Goal: Task Accomplishment & Management: Use online tool/utility

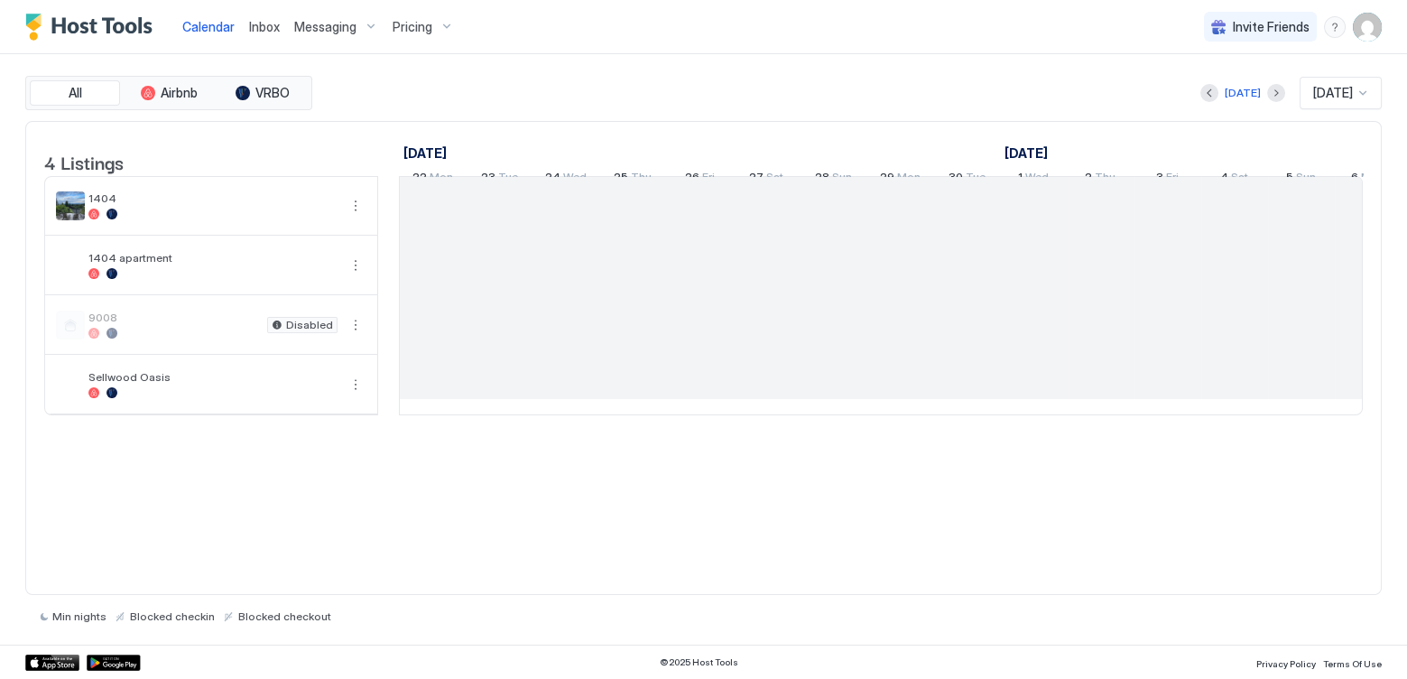
scroll to position [0, 1003]
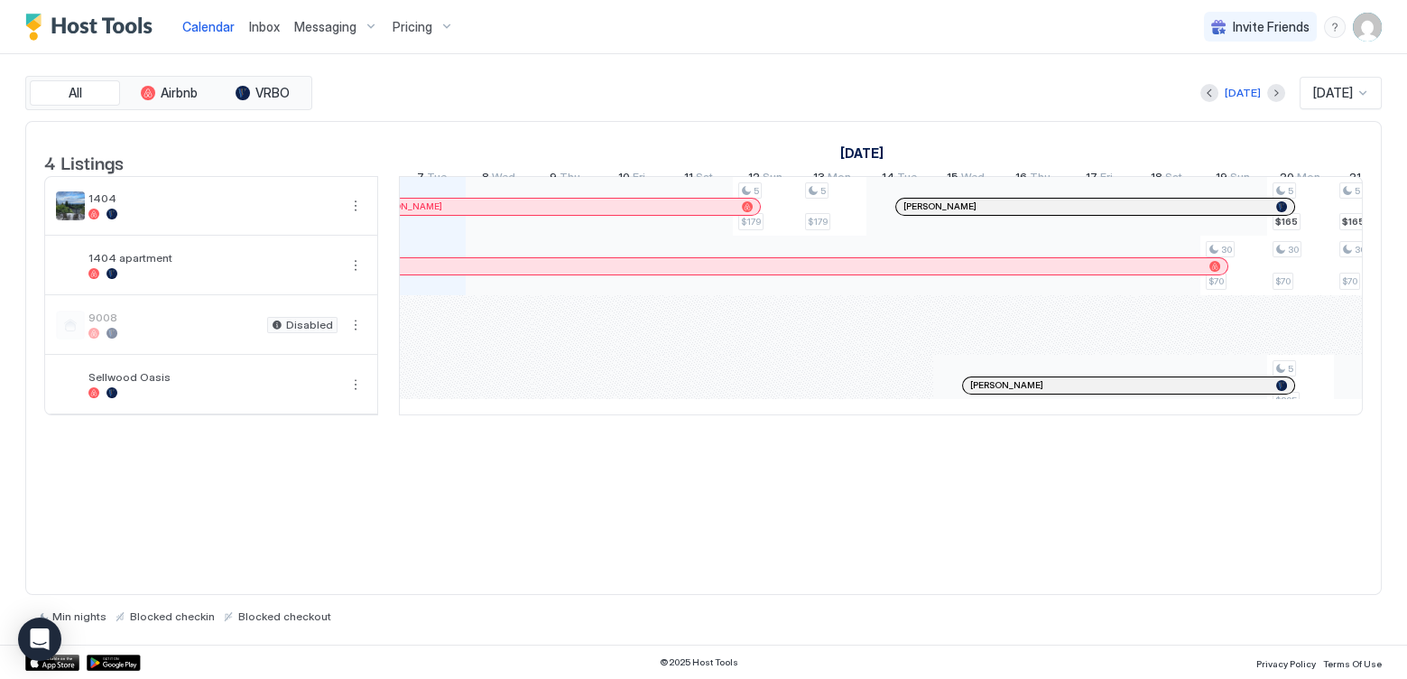
click at [1364, 27] on img "User profile" at bounding box center [1367, 27] width 29 height 29
click at [1197, 101] on span "Settings" at bounding box center [1204, 101] width 49 height 16
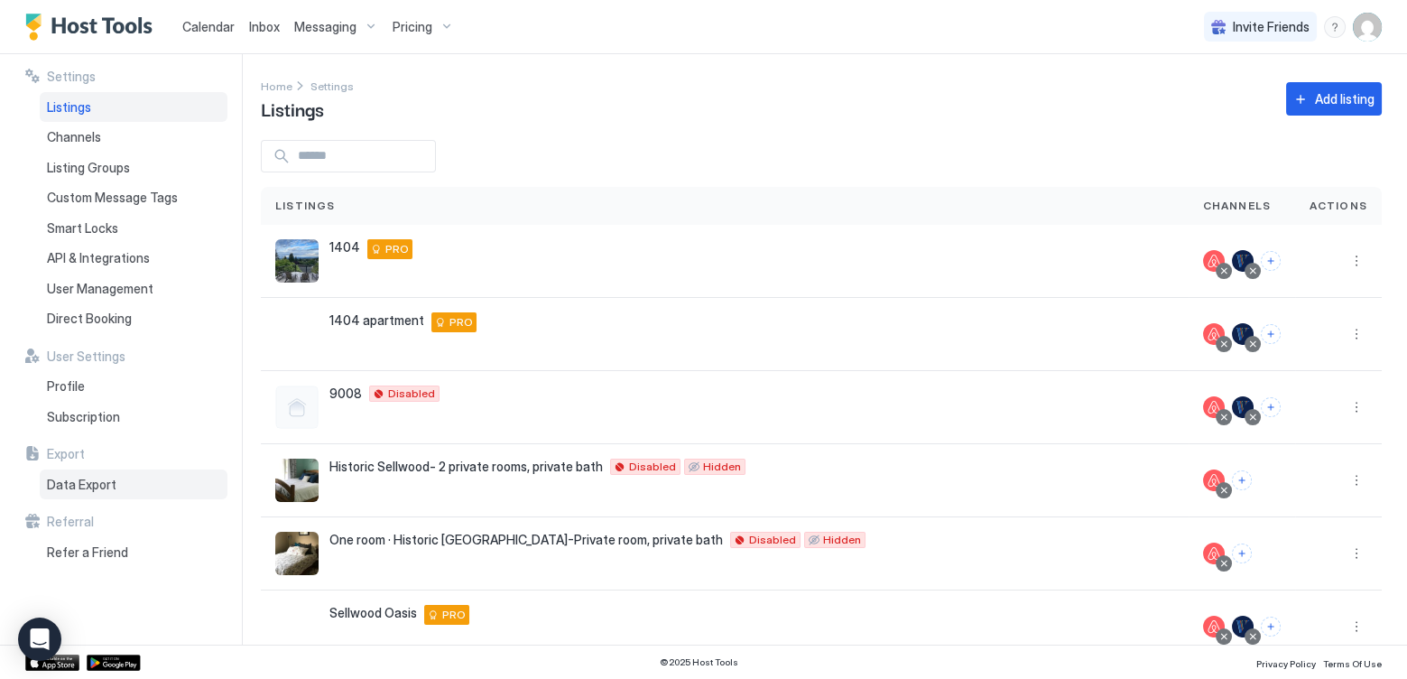
click at [69, 486] on span "Data Export" at bounding box center [81, 484] width 69 height 16
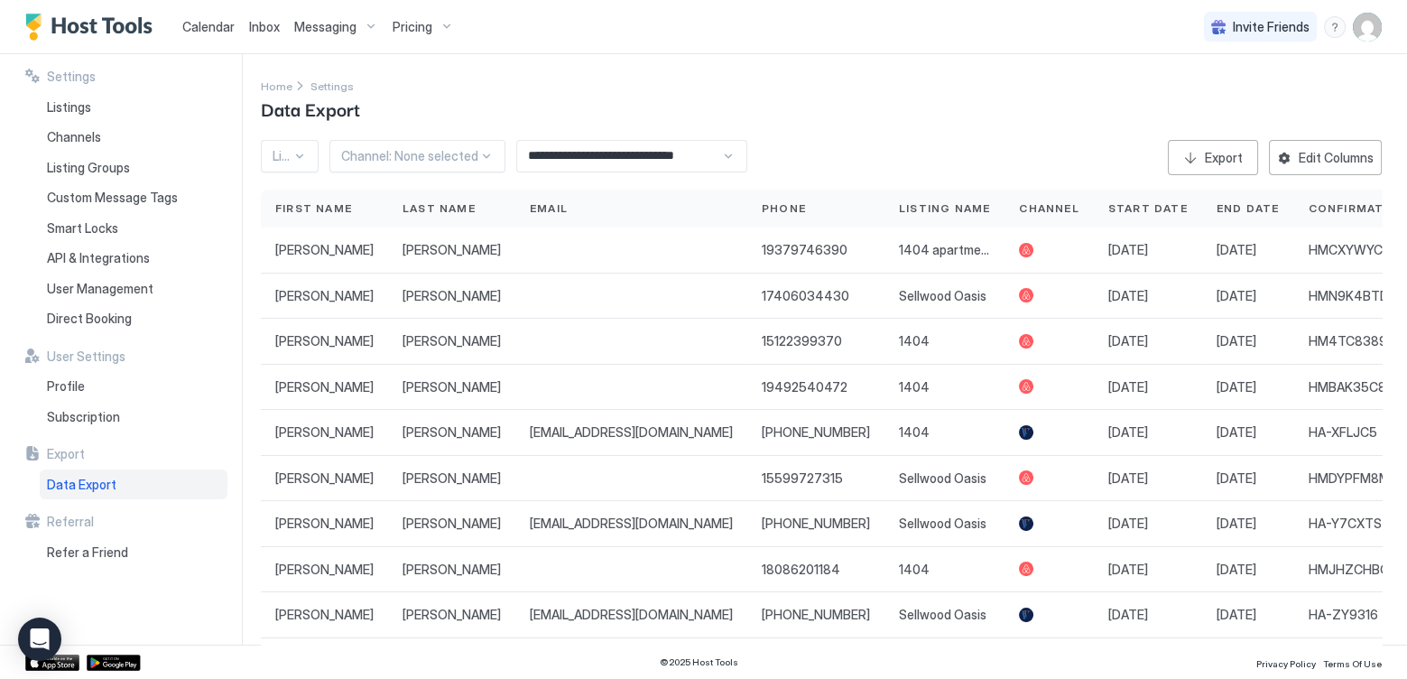
click at [725, 161] on div "**********" at bounding box center [631, 156] width 231 height 32
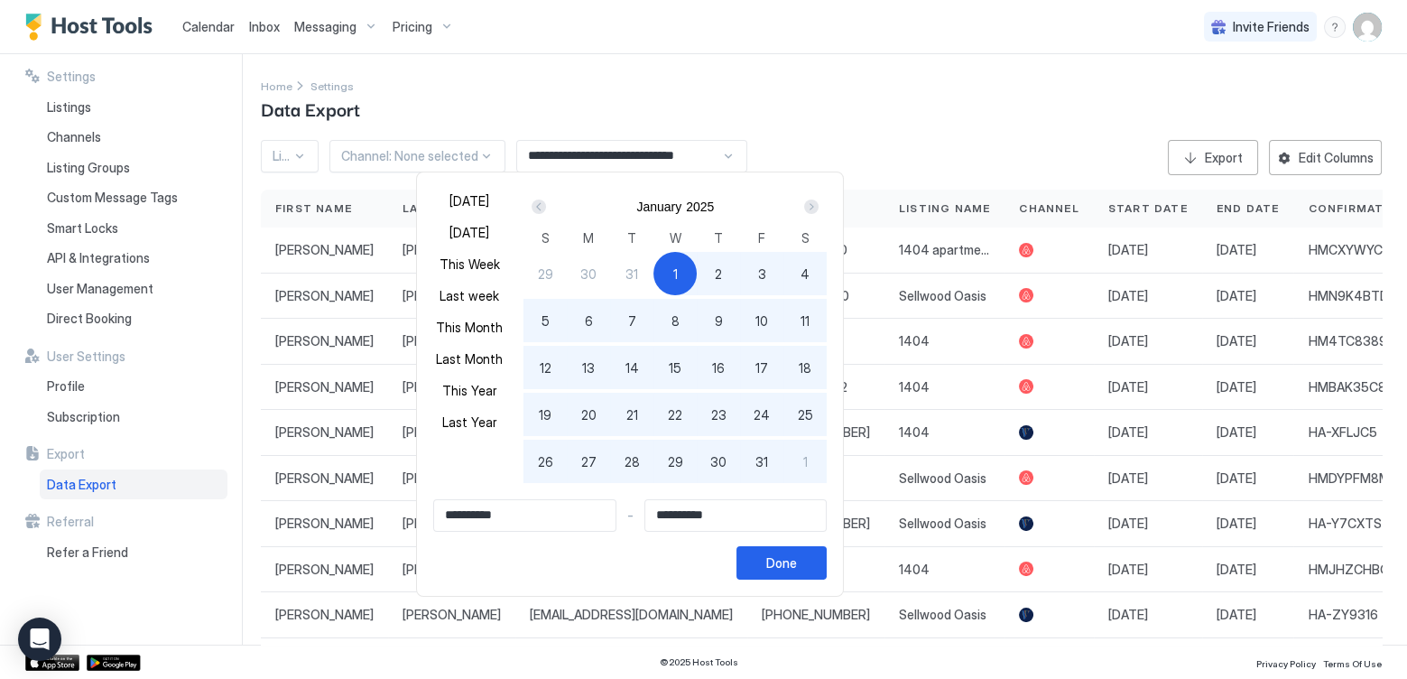
click at [806, 207] on div "Next" at bounding box center [811, 206] width 14 height 14
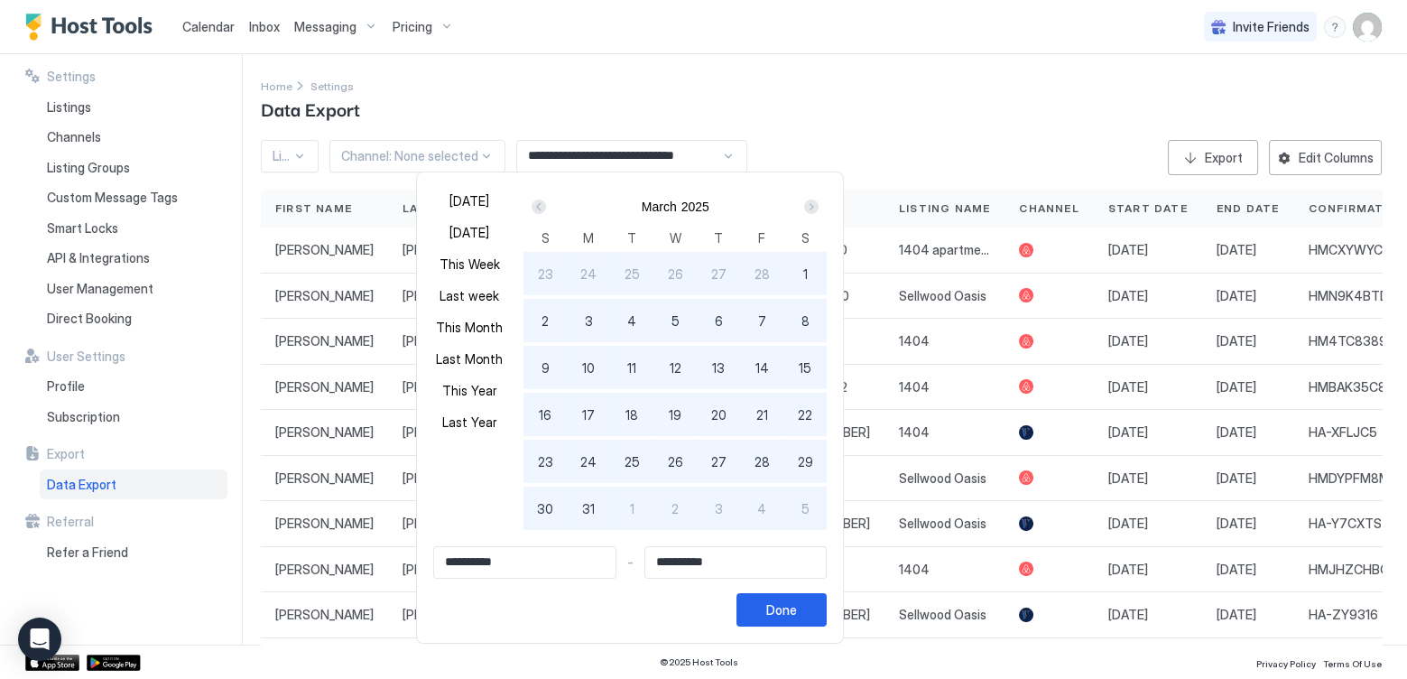
click at [806, 207] on div "Next" at bounding box center [811, 206] width 14 height 14
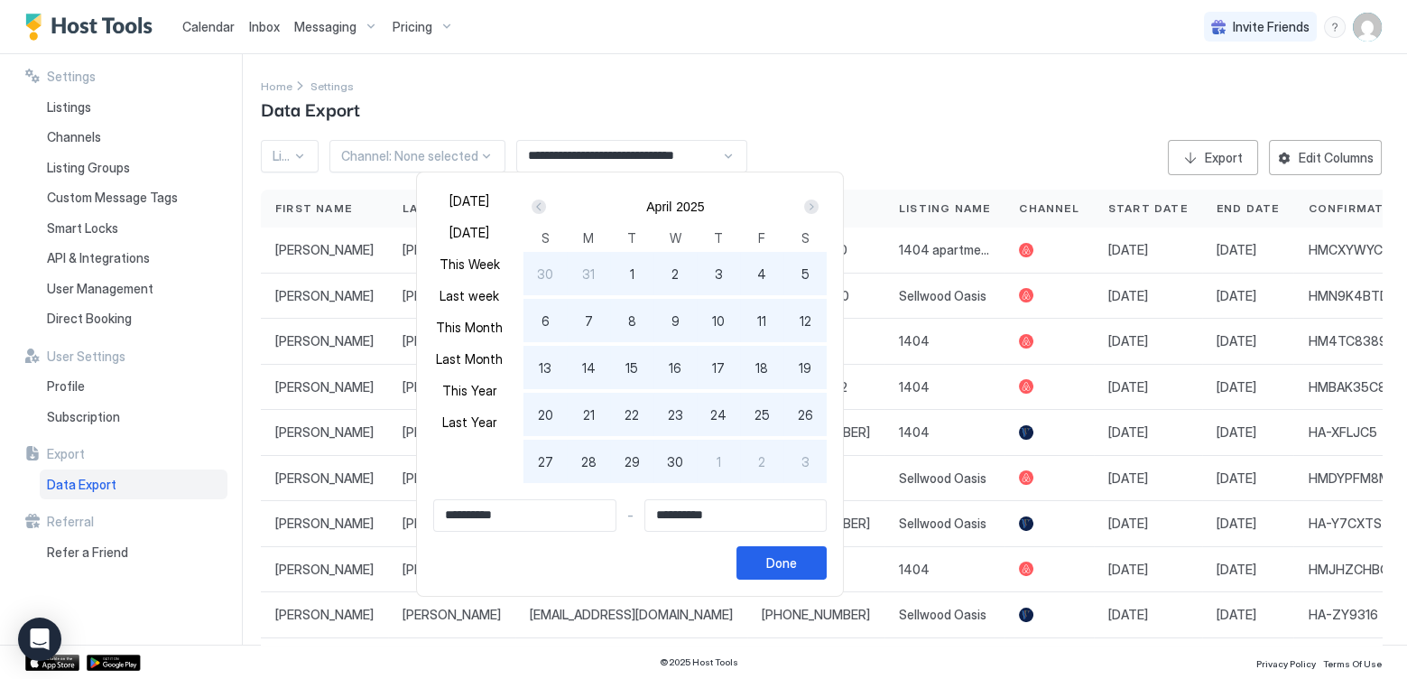
click at [806, 207] on div "Next" at bounding box center [811, 206] width 14 height 14
click at [631, 269] on div "1" at bounding box center [631, 273] width 43 height 43
type input "**********"
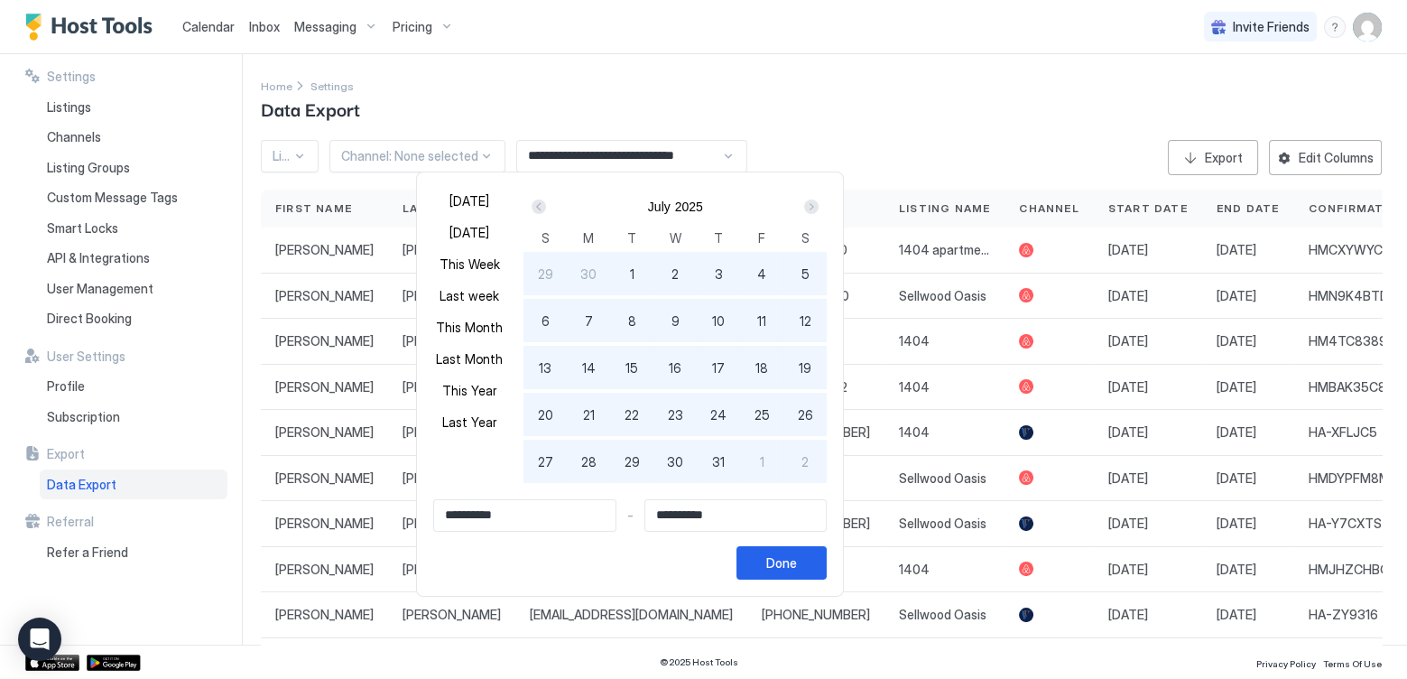
type input "**********"
click at [807, 203] on div "Next" at bounding box center [811, 206] width 14 height 14
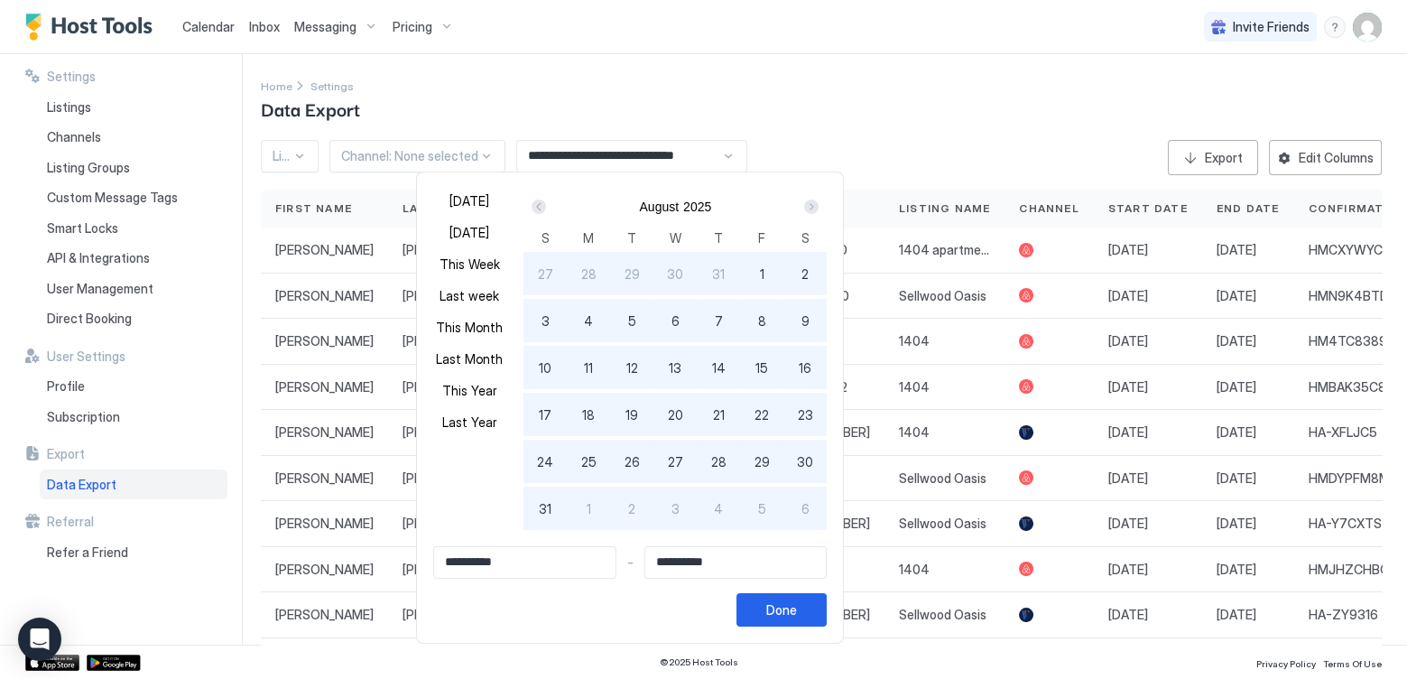
click at [807, 203] on div "Next" at bounding box center [811, 206] width 14 height 14
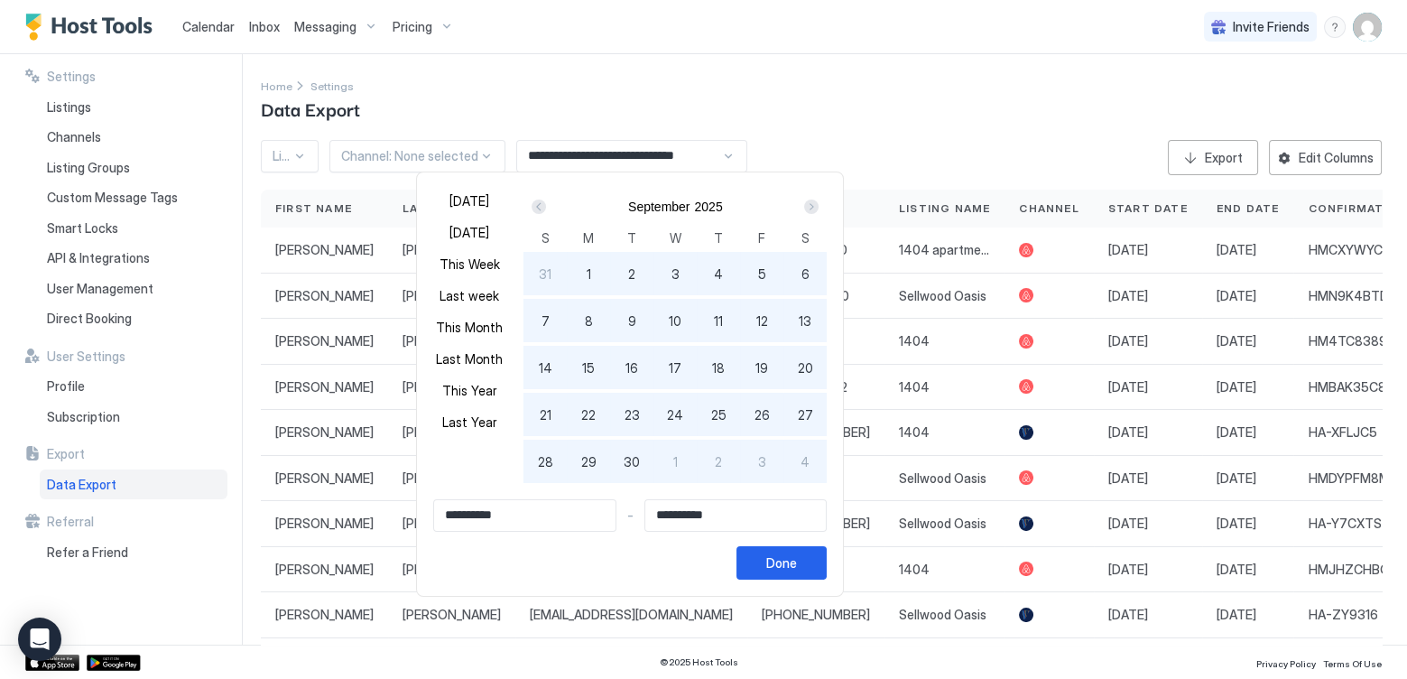
click at [630, 455] on span "30" at bounding box center [632, 461] width 16 height 19
type input "**********"
click at [777, 556] on div "Done" at bounding box center [781, 562] width 31 height 19
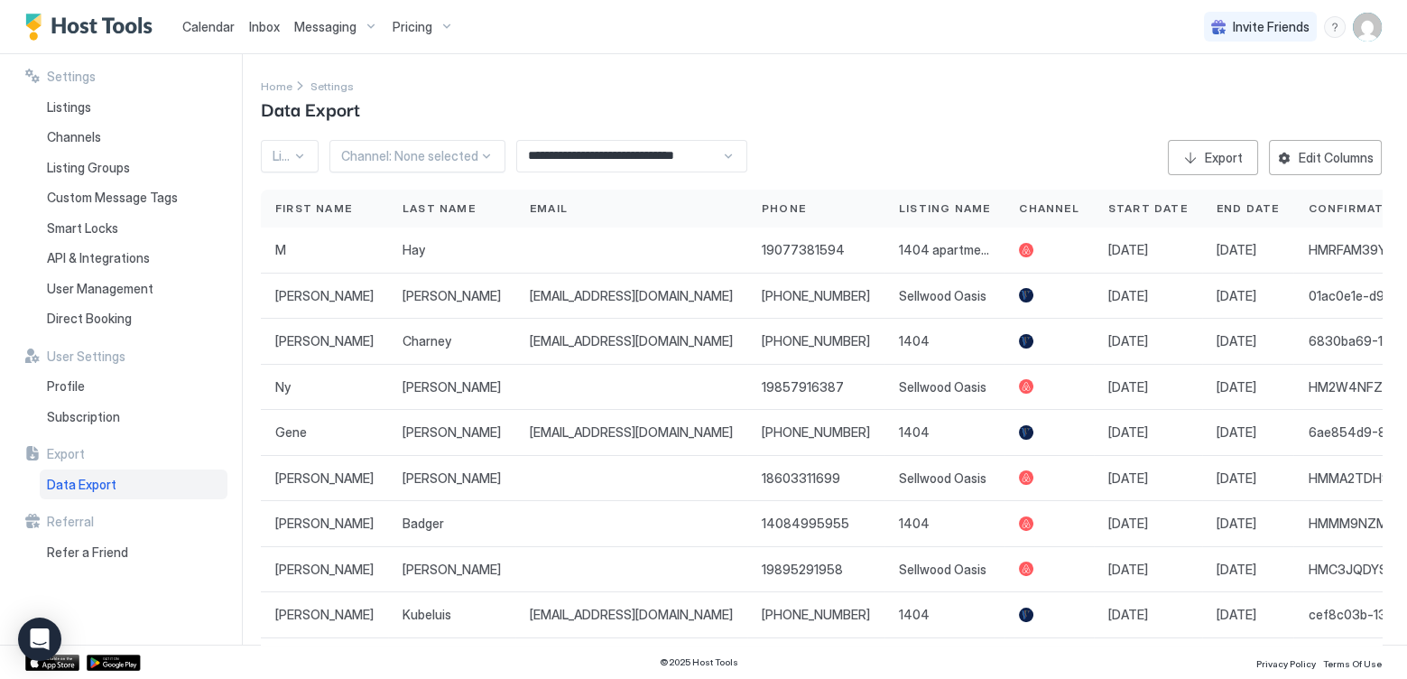
click at [301, 151] on div at bounding box center [299, 156] width 14 height 14
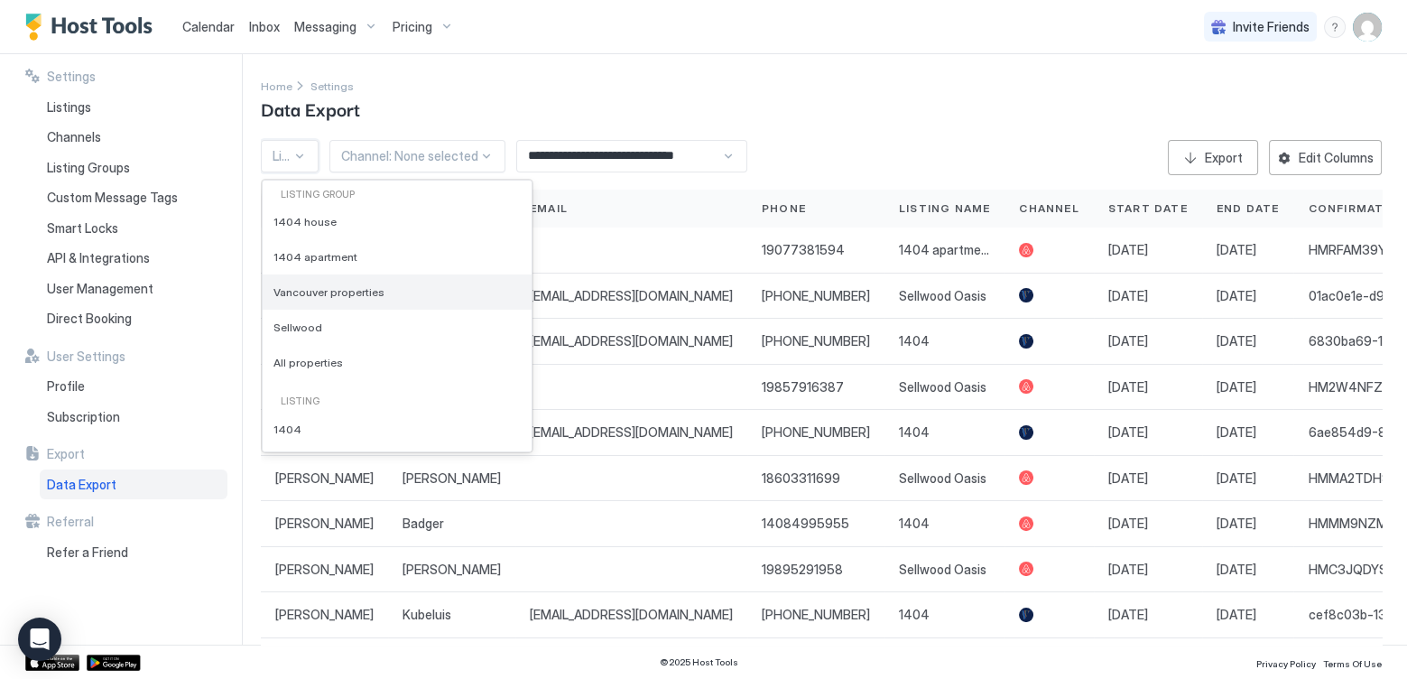
click at [299, 285] on span "Vancouver properties" at bounding box center [328, 292] width 111 height 14
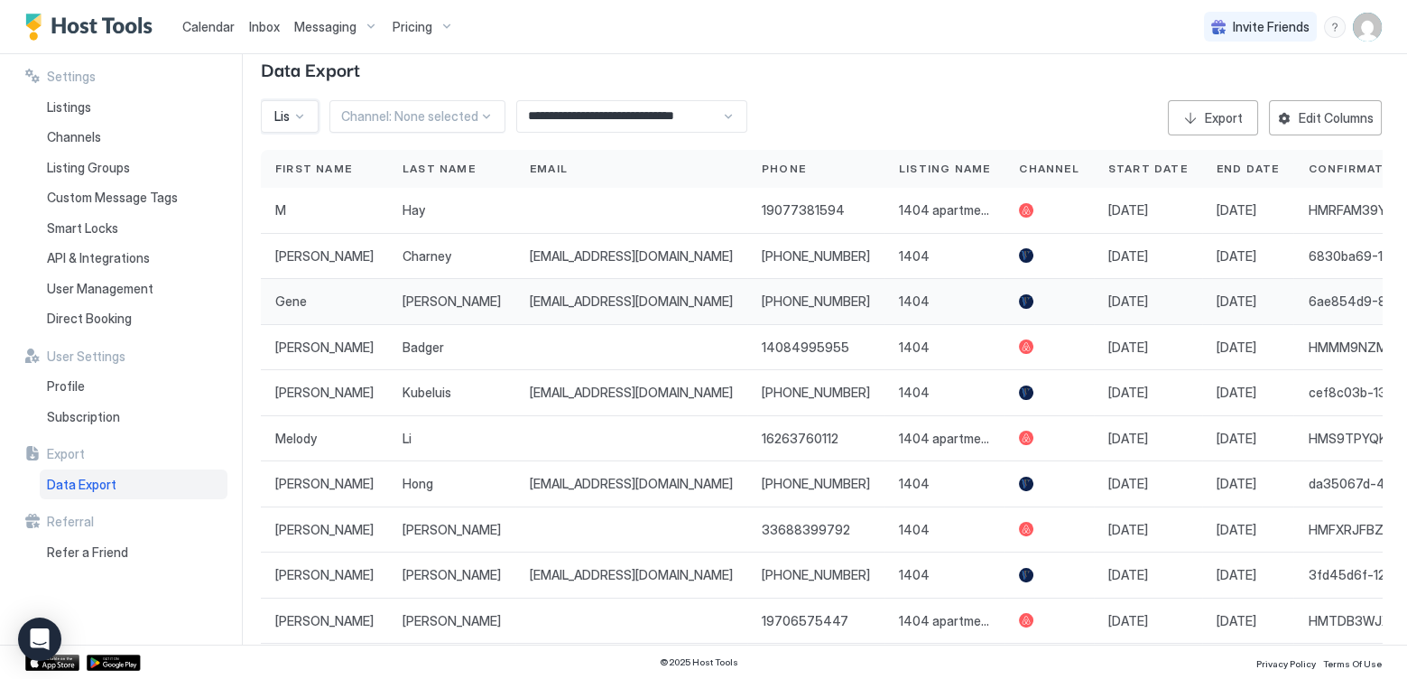
scroll to position [97, 0]
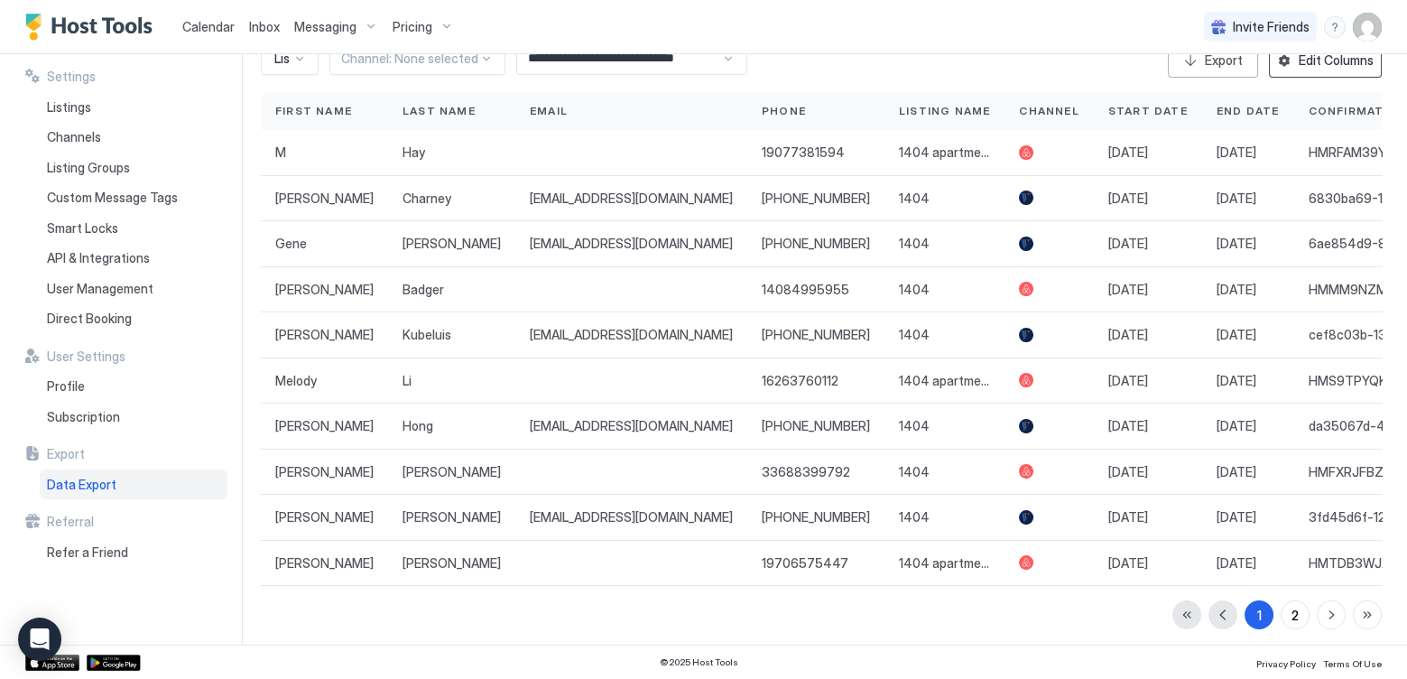
click at [1363, 56] on div "Edit Columns" at bounding box center [1336, 60] width 75 height 19
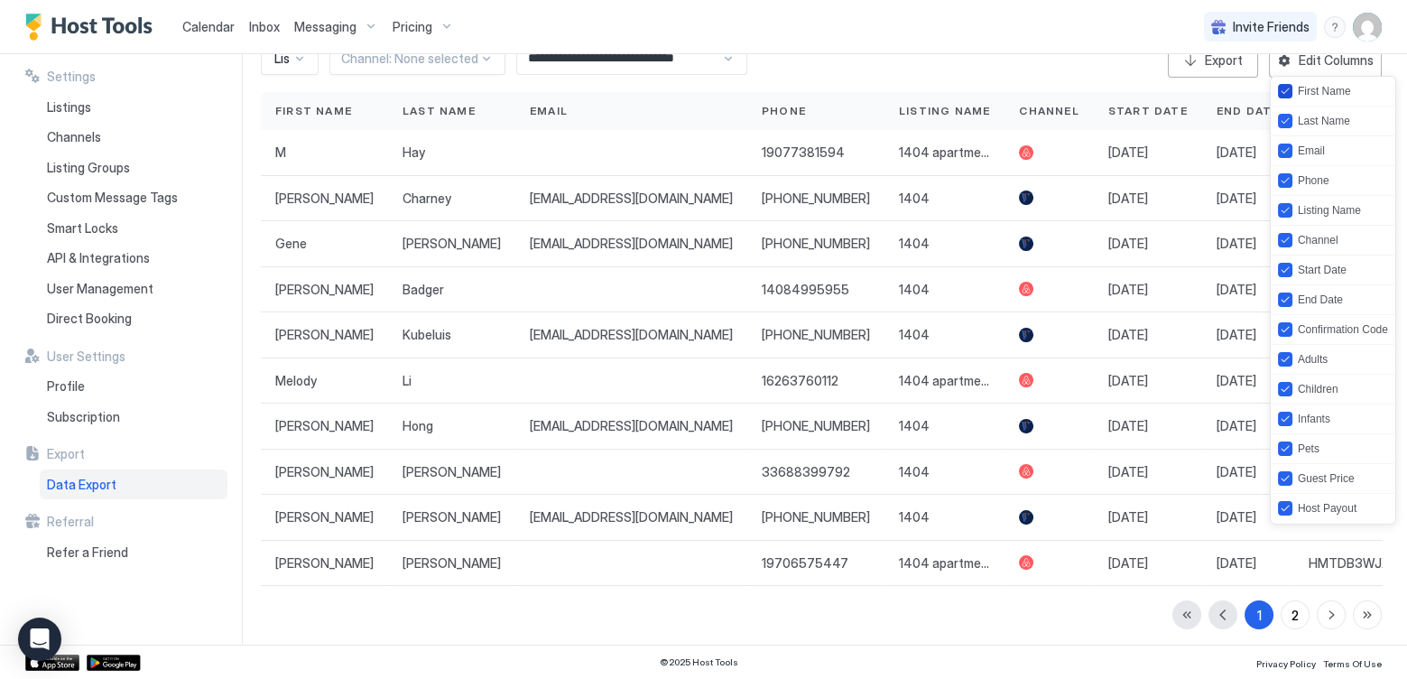
click at [1282, 90] on icon "firstName" at bounding box center [1285, 91] width 11 height 11
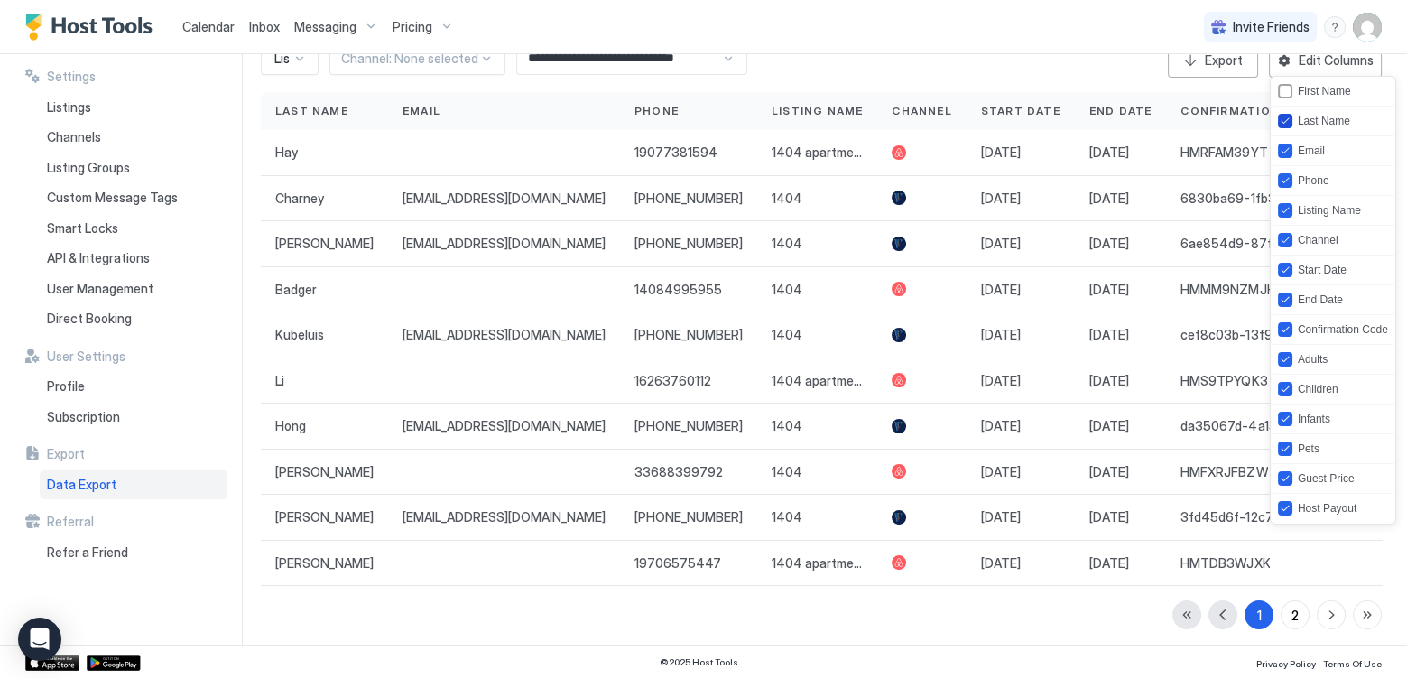
click at [1285, 114] on div "lastName" at bounding box center [1285, 121] width 14 height 14
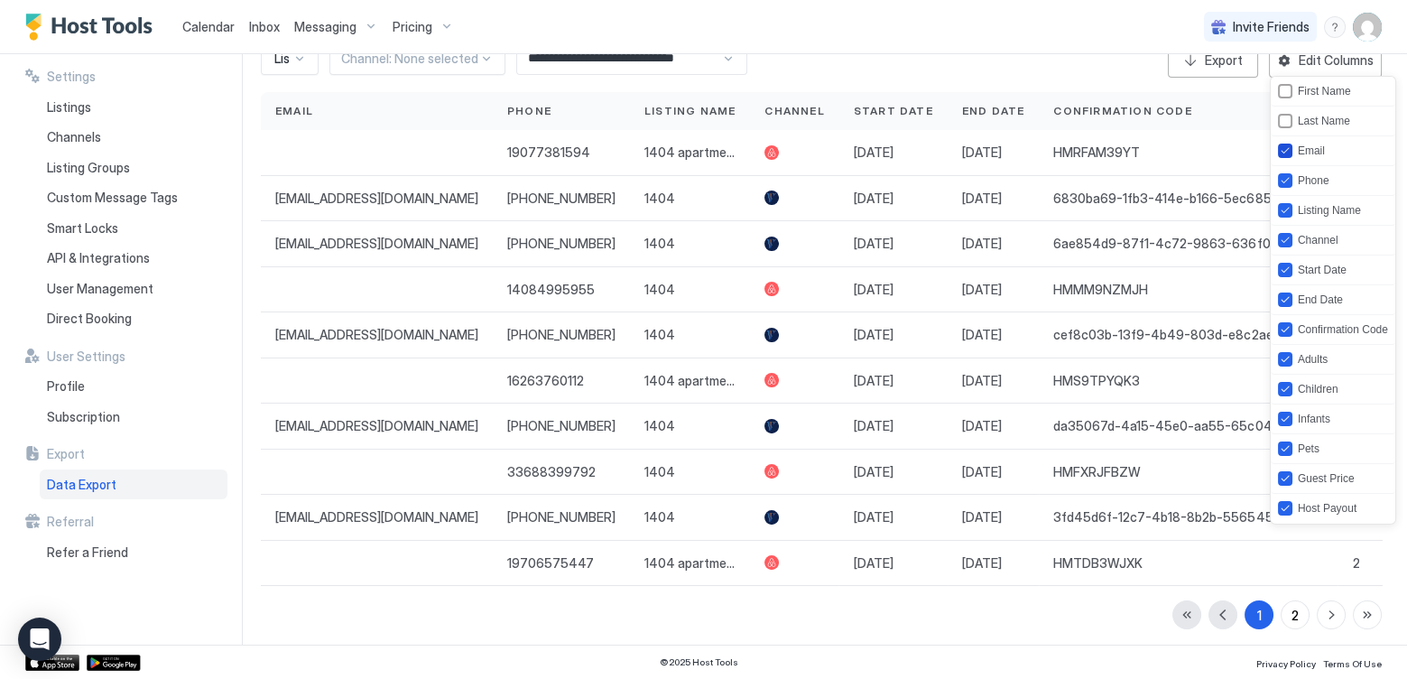
click at [1283, 143] on div "email" at bounding box center [1285, 150] width 14 height 14
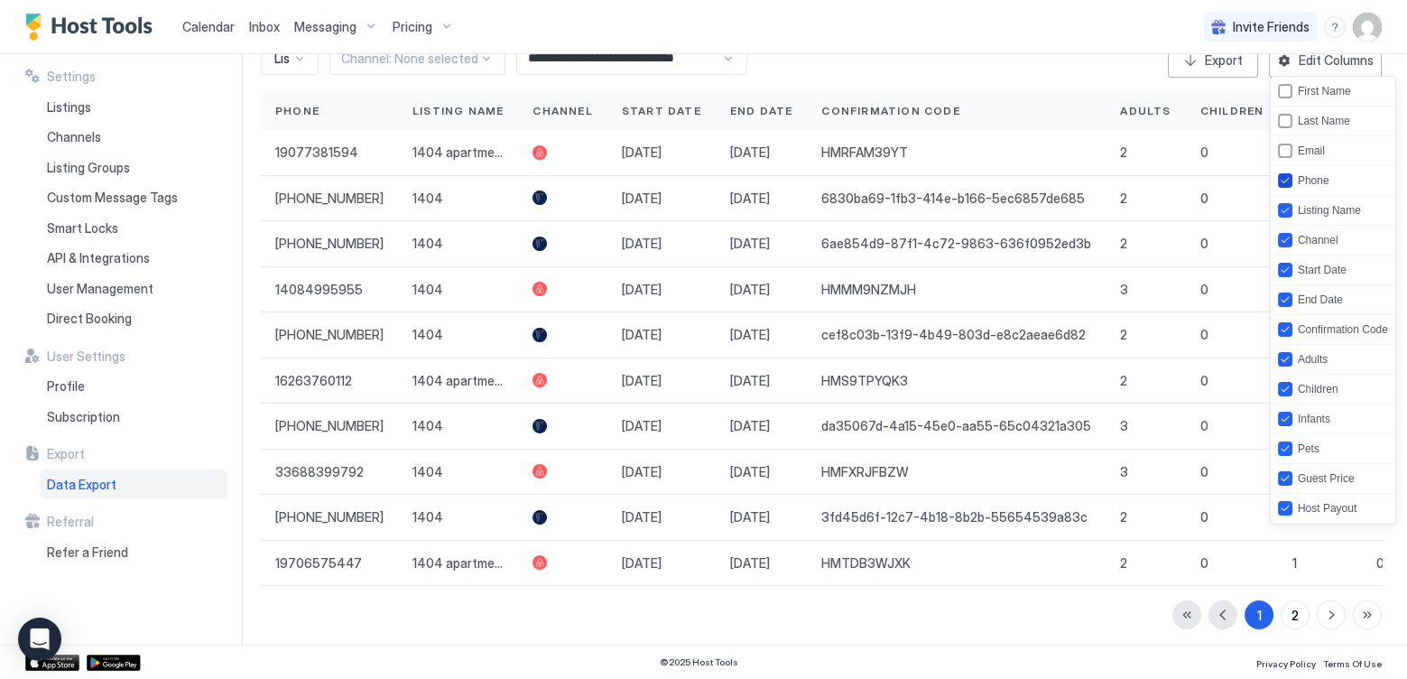
click at [1287, 175] on icon "phone" at bounding box center [1285, 180] width 11 height 11
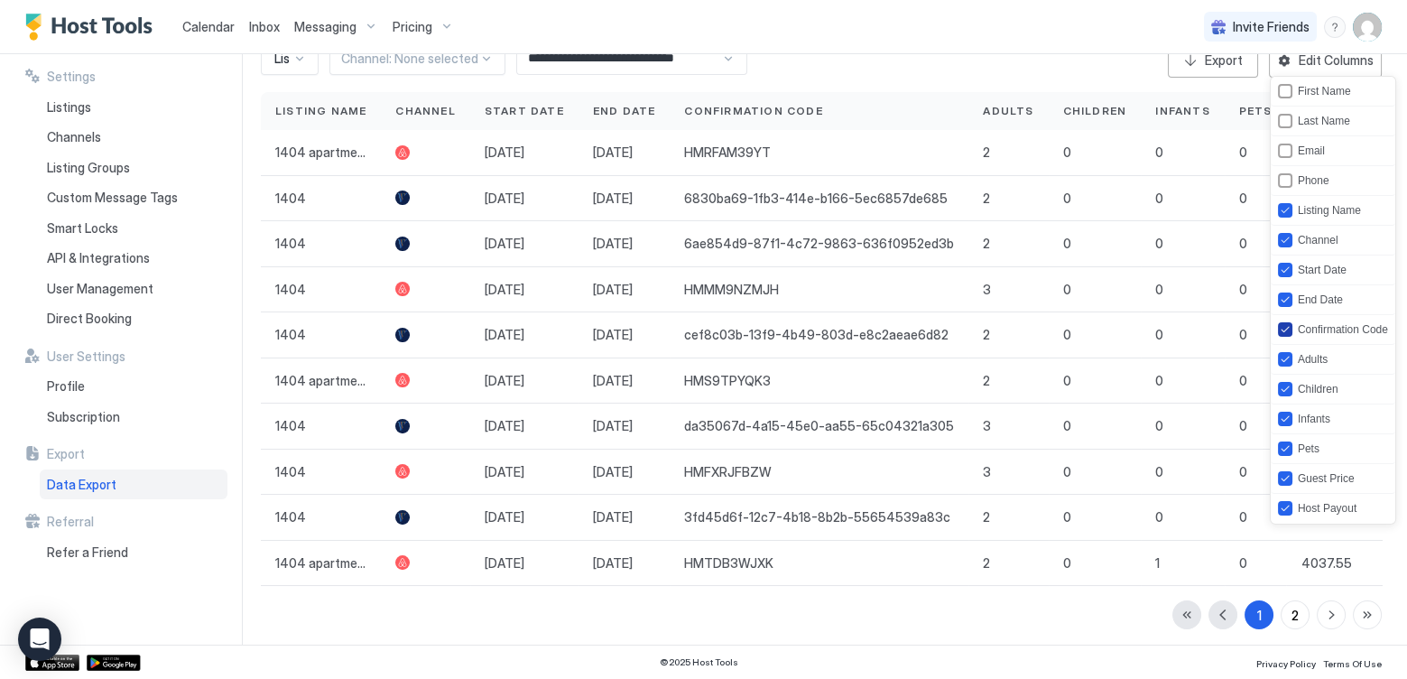
click at [1281, 324] on icon "confirmationCode" at bounding box center [1285, 329] width 11 height 11
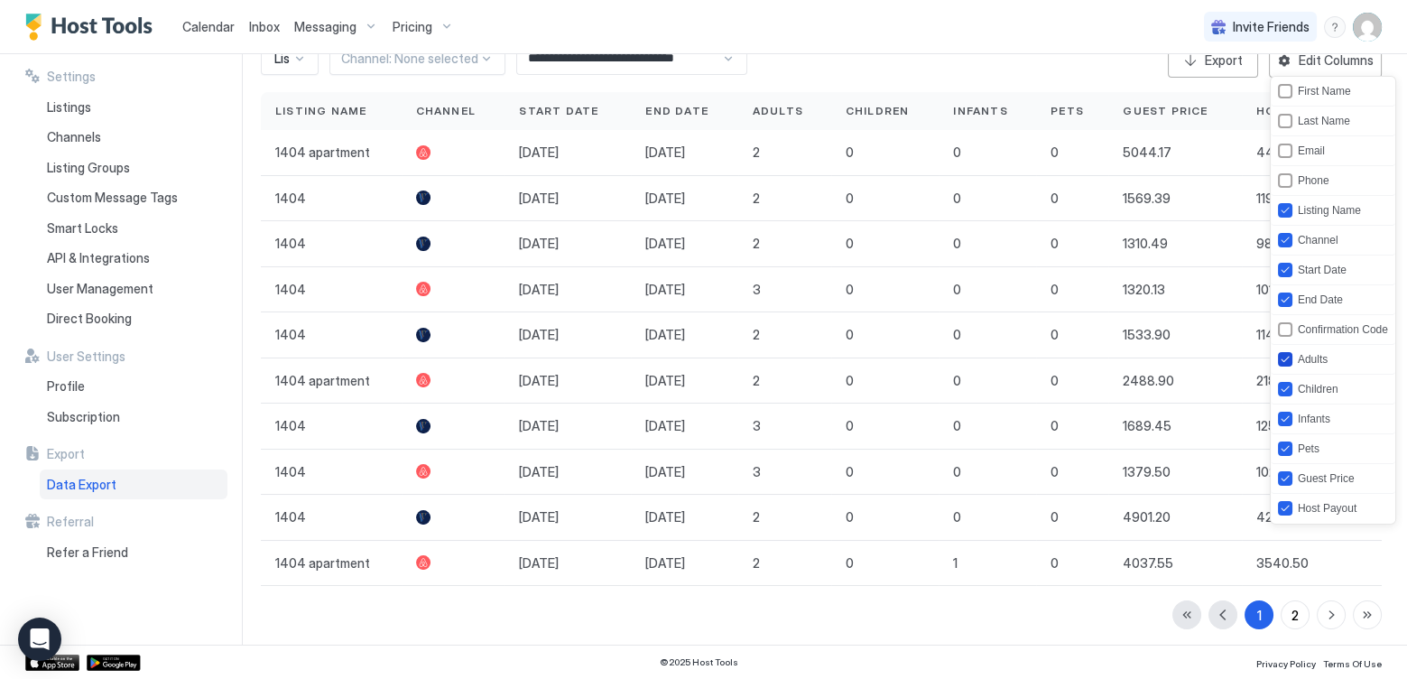
click at [1281, 354] on icon "adults" at bounding box center [1285, 359] width 11 height 11
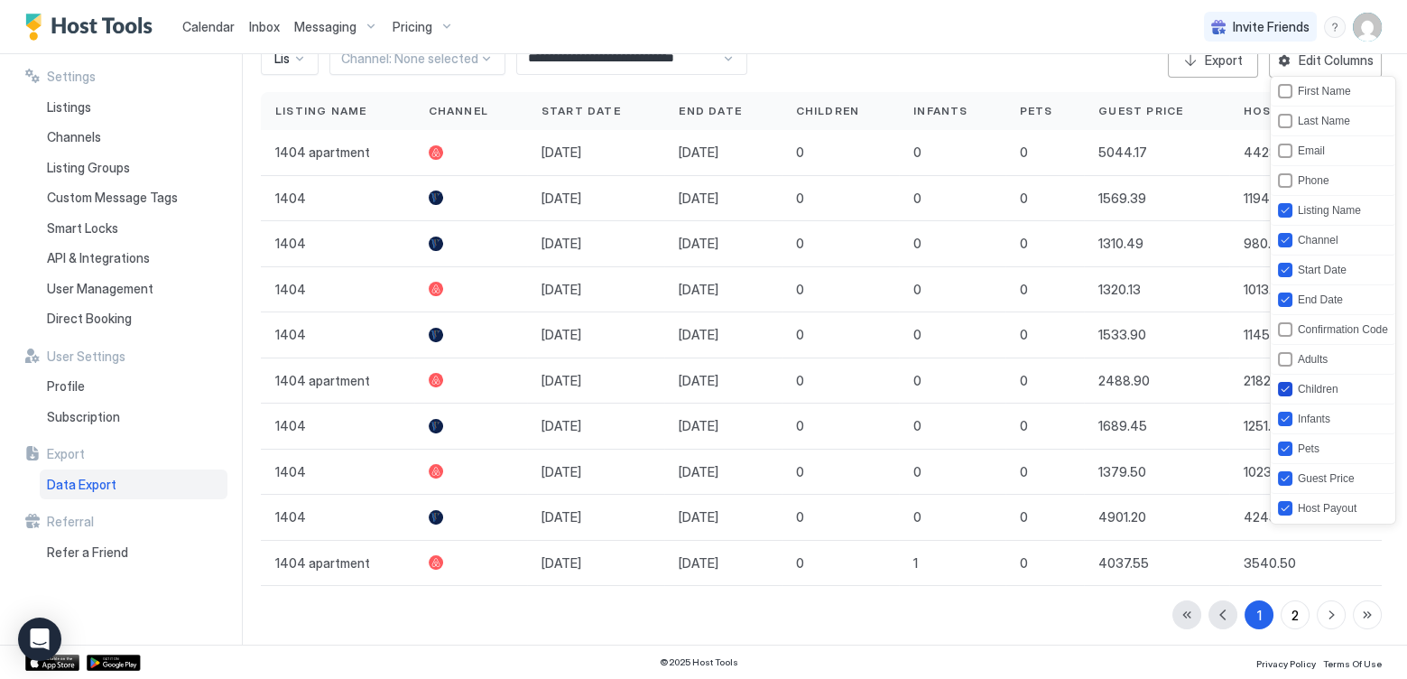
click at [1281, 382] on div "children" at bounding box center [1285, 389] width 14 height 14
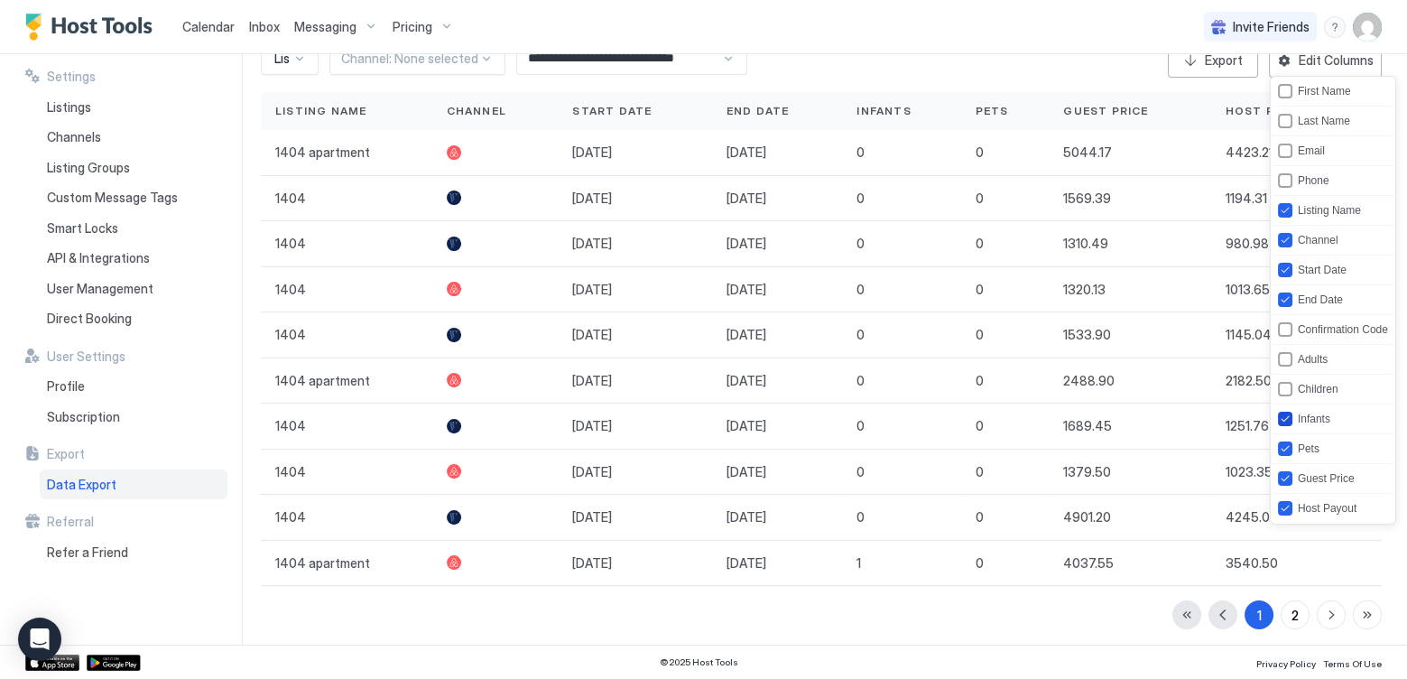
click at [1281, 413] on icon "infants" at bounding box center [1285, 418] width 11 height 11
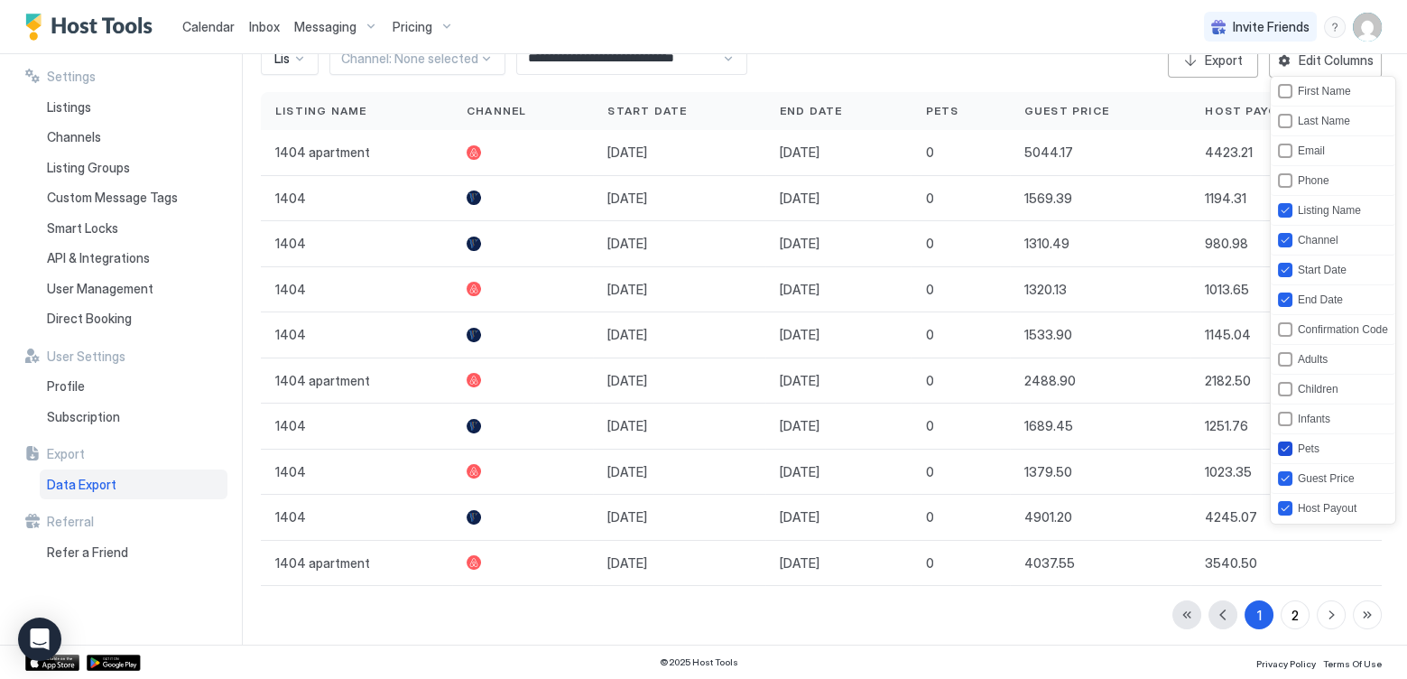
click at [1281, 443] on icon "pets" at bounding box center [1285, 448] width 11 height 11
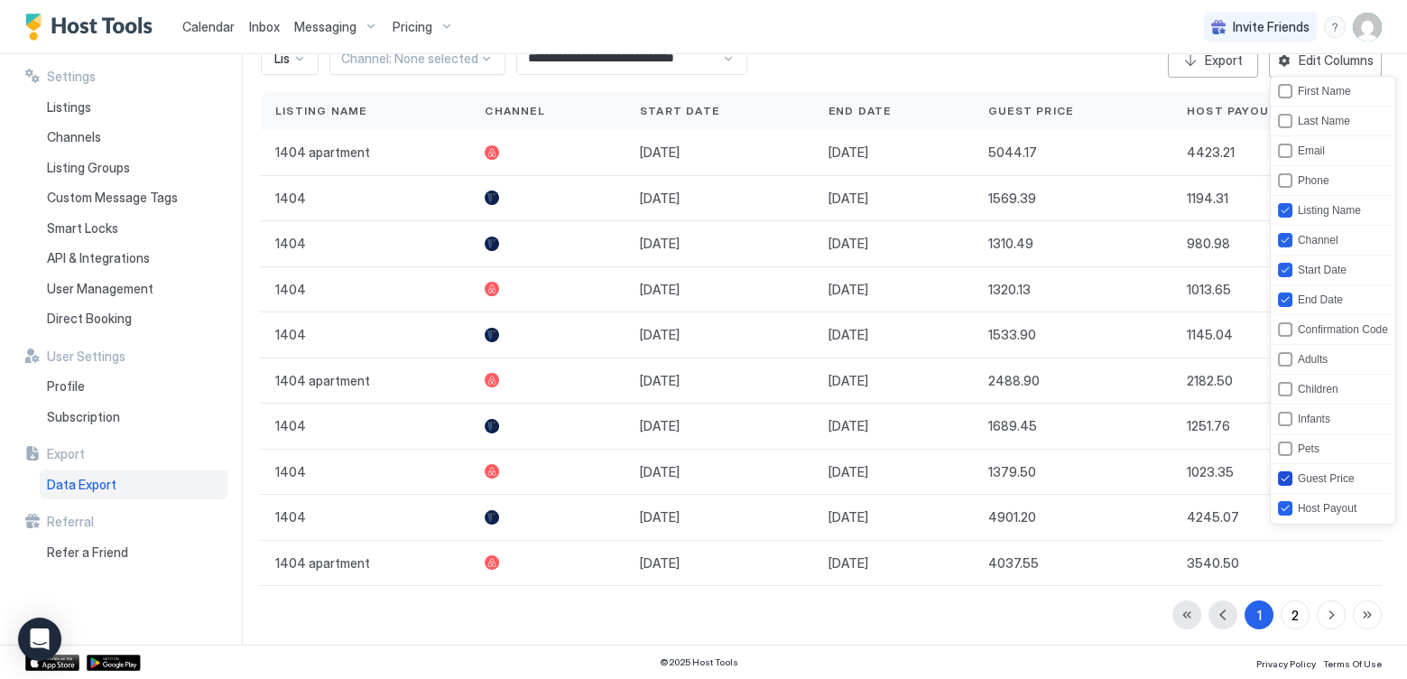
click at [1285, 473] on icon "guestPrice" at bounding box center [1285, 478] width 11 height 11
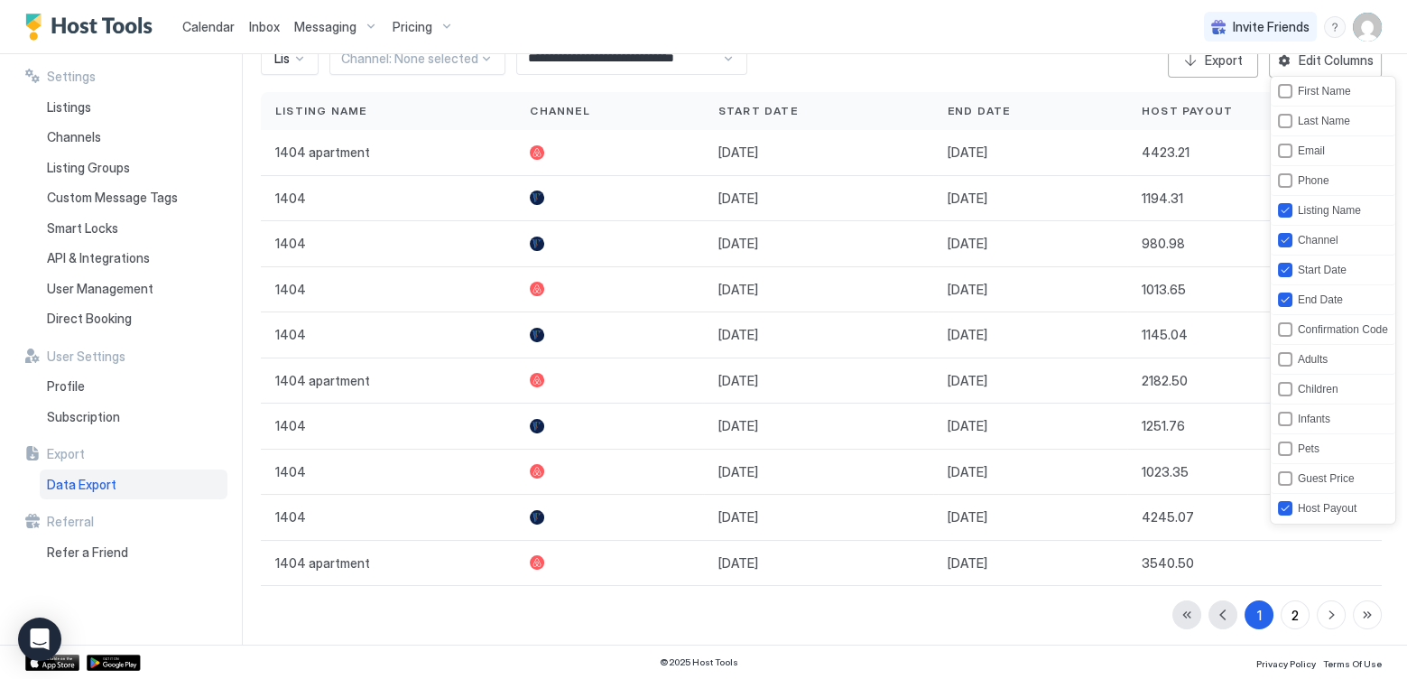
click at [1016, 646] on div at bounding box center [703, 339] width 1407 height 679
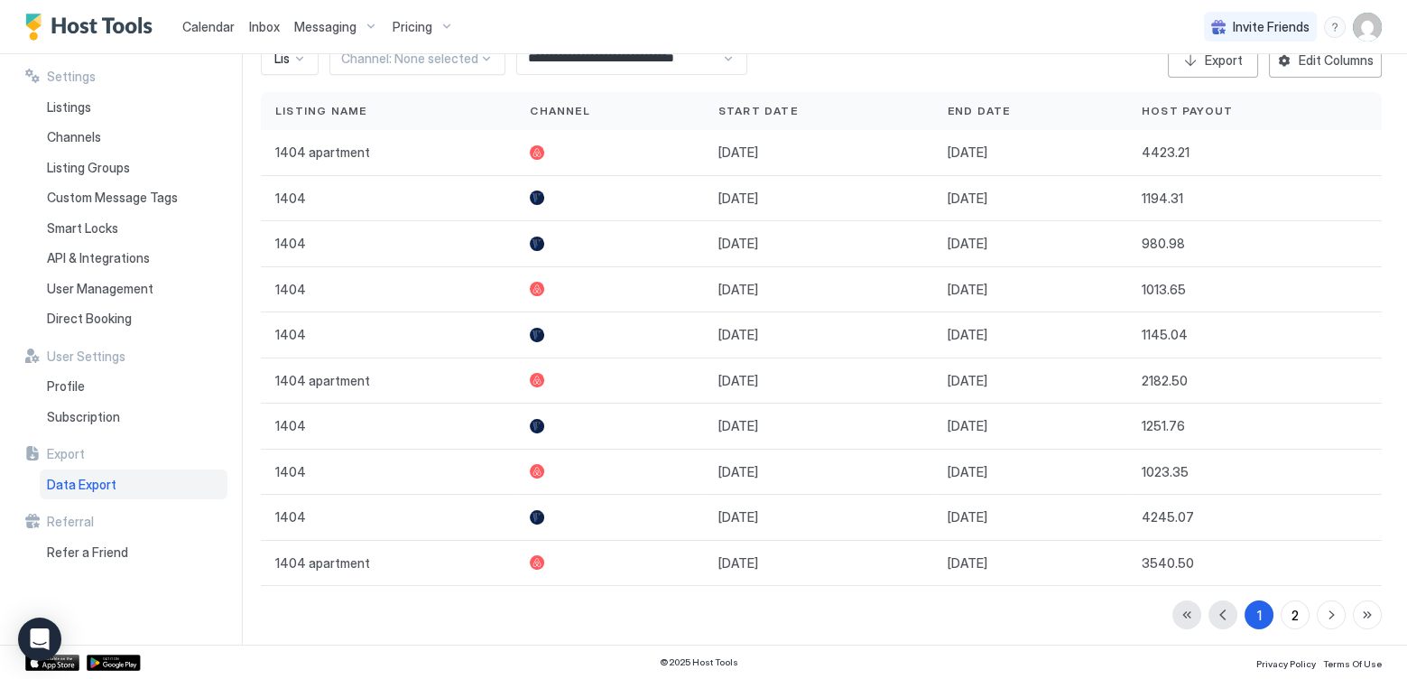
click at [724, 59] on div "**********" at bounding box center [631, 58] width 231 height 32
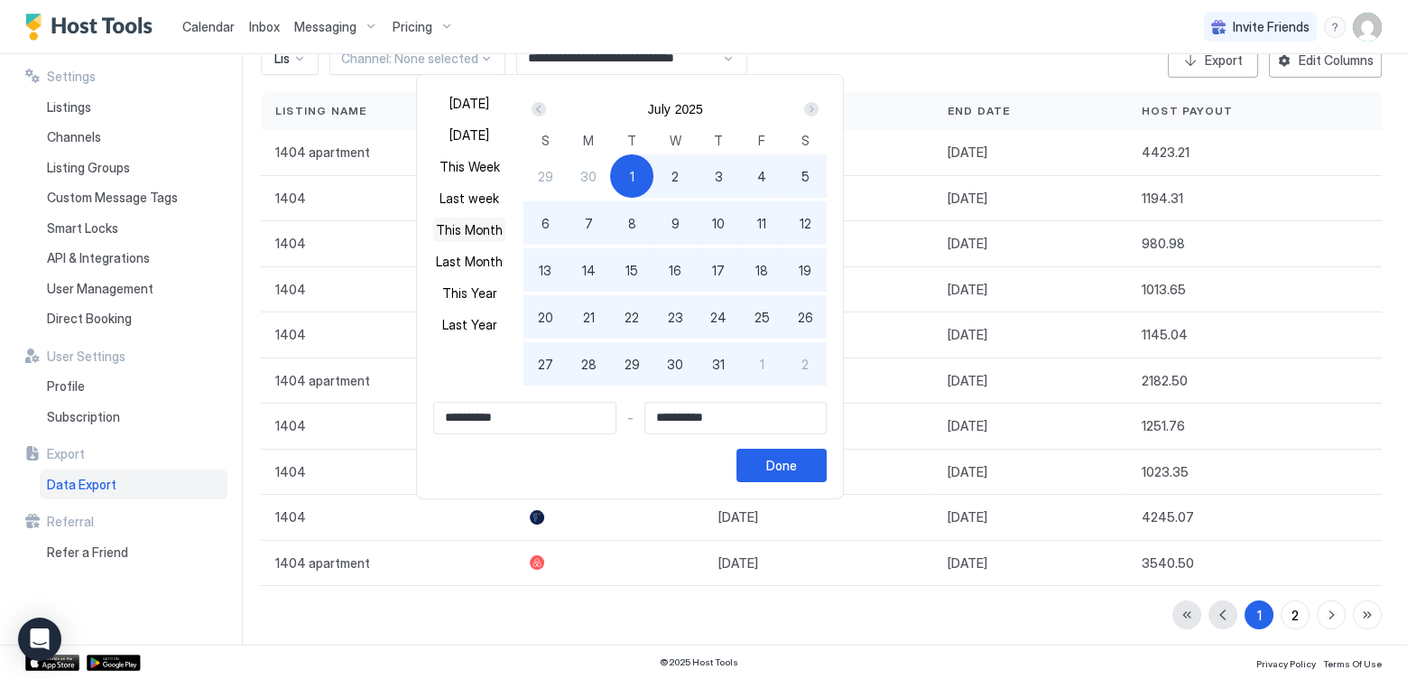
click at [449, 225] on button "This Month" at bounding box center [469, 229] width 72 height 24
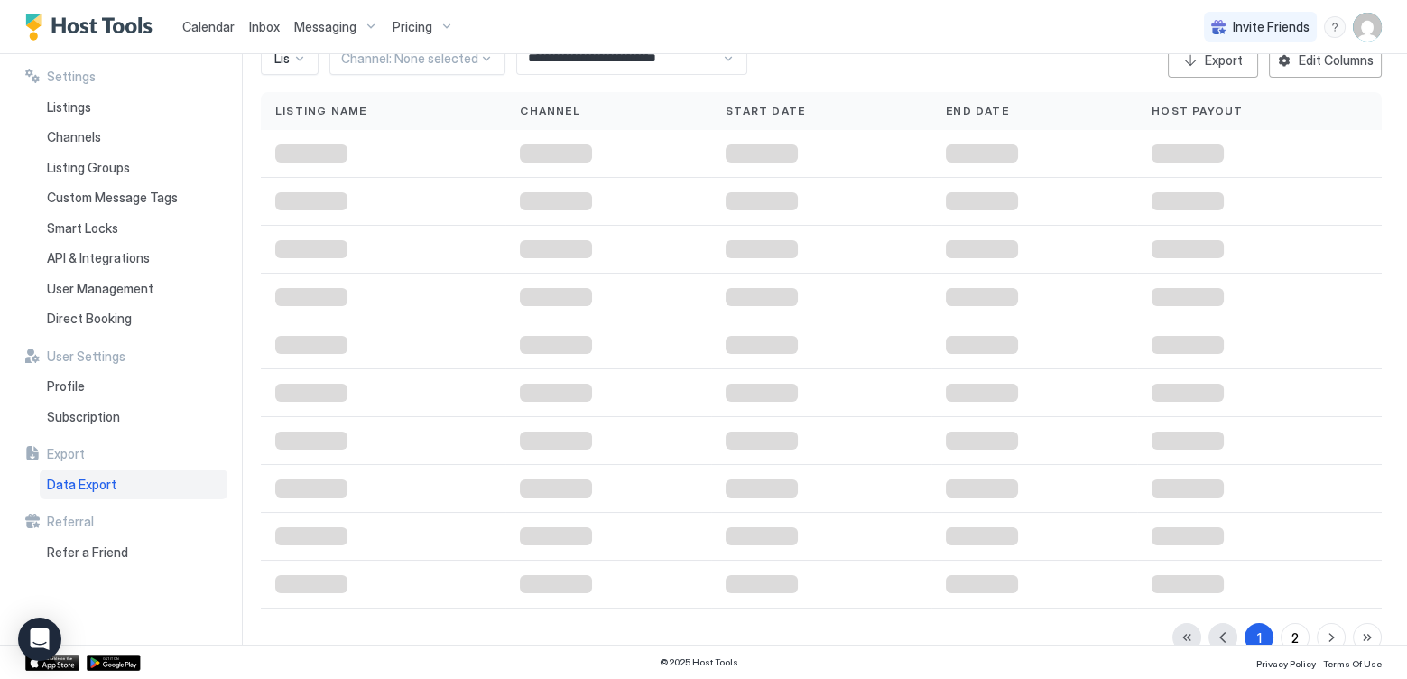
scroll to position [0, 0]
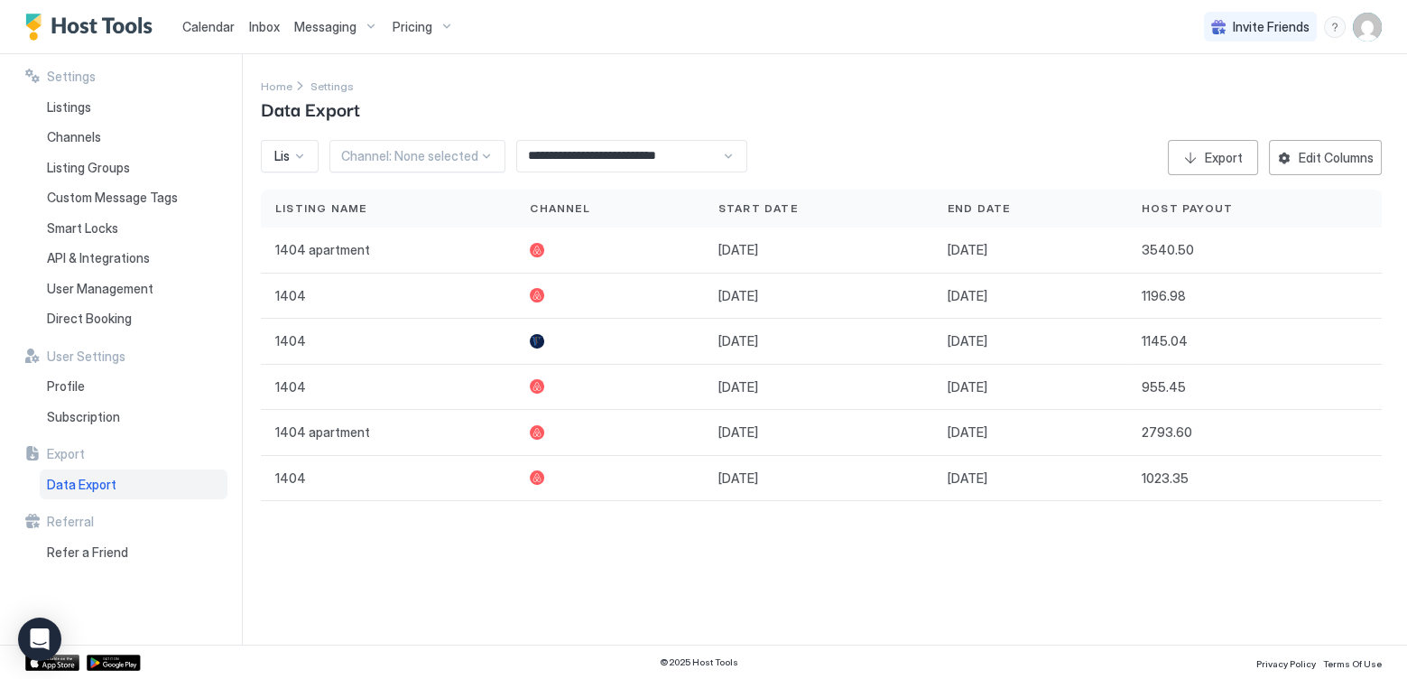
click at [299, 153] on div at bounding box center [299, 156] width 14 height 14
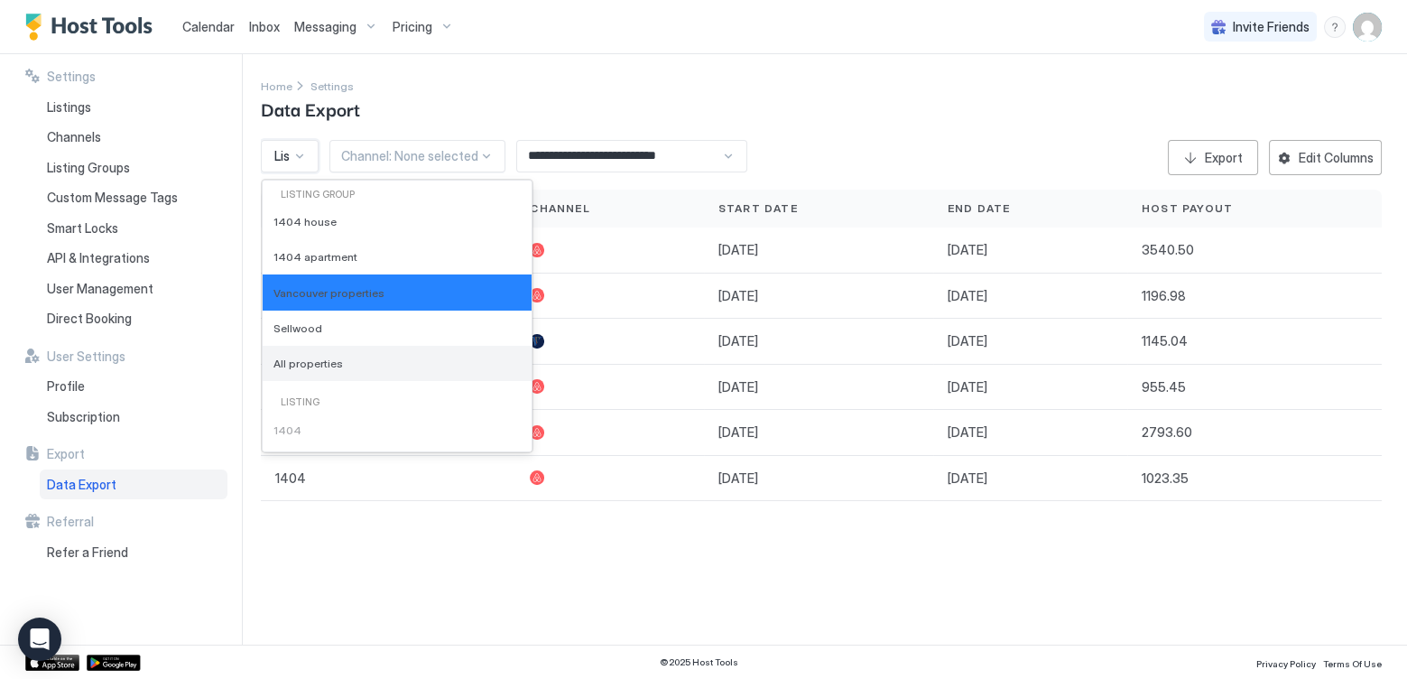
click at [298, 352] on div "All properties" at bounding box center [397, 363] width 269 height 35
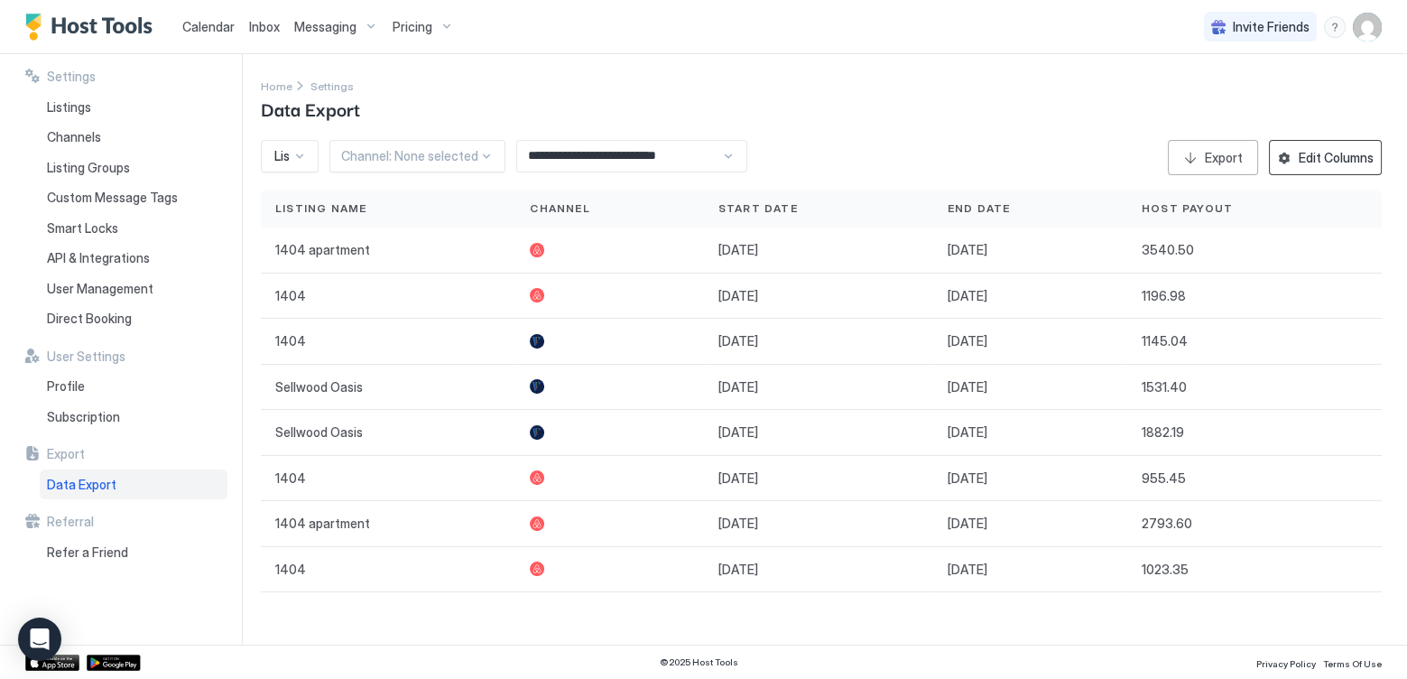
click at [1316, 151] on div "Edit Columns" at bounding box center [1336, 157] width 75 height 19
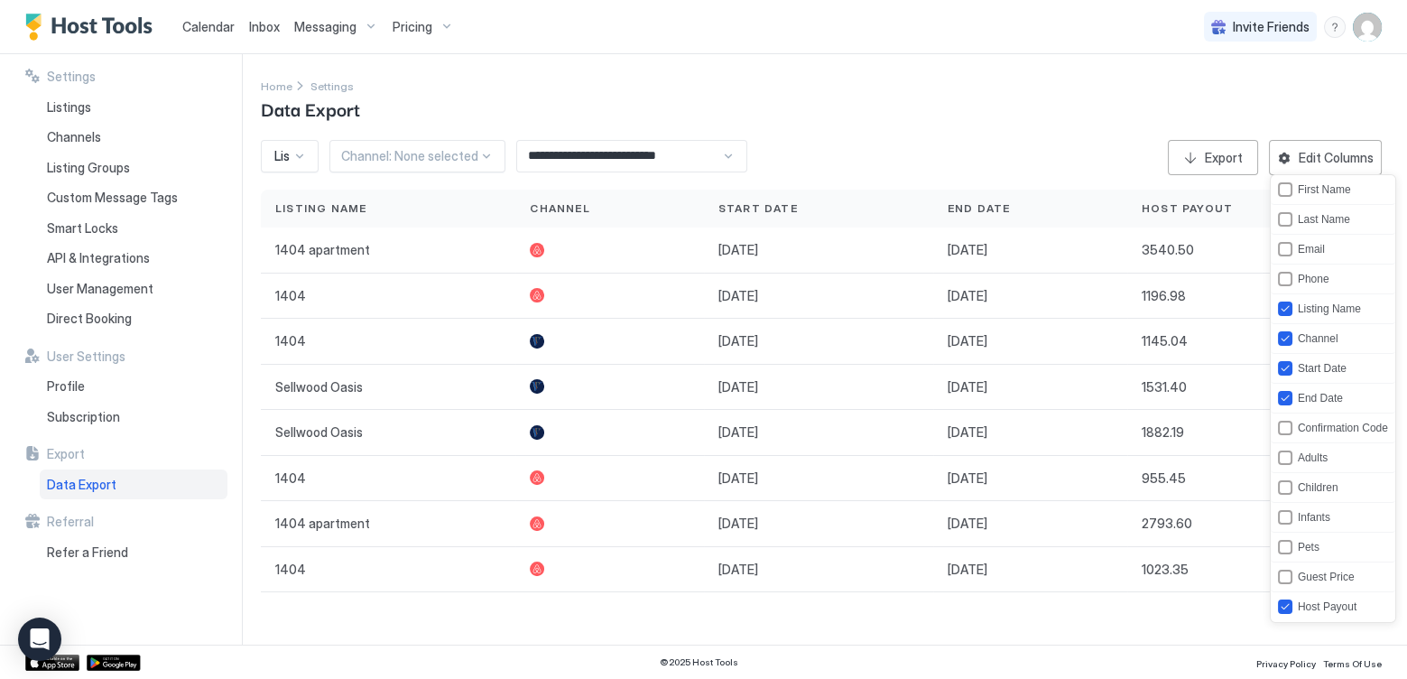
click at [725, 155] on div at bounding box center [703, 339] width 1407 height 679
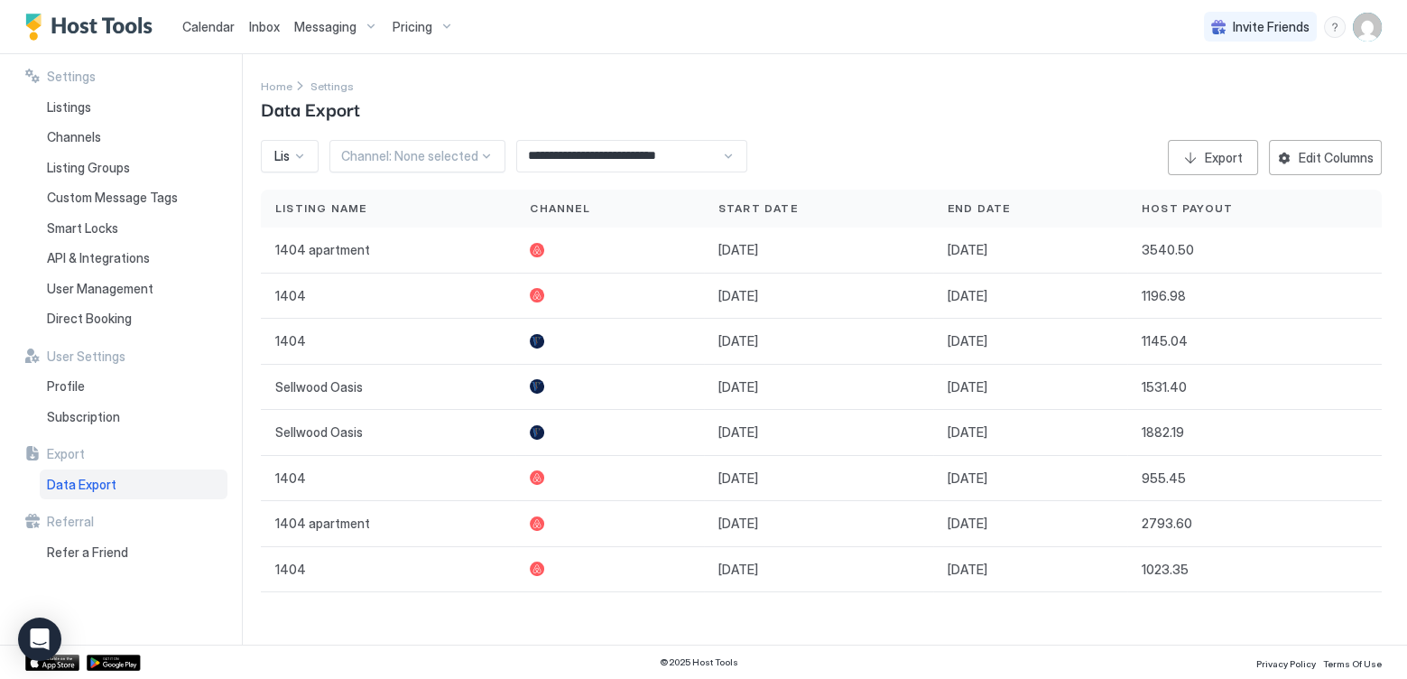
click at [725, 155] on div "**********" at bounding box center [631, 156] width 231 height 32
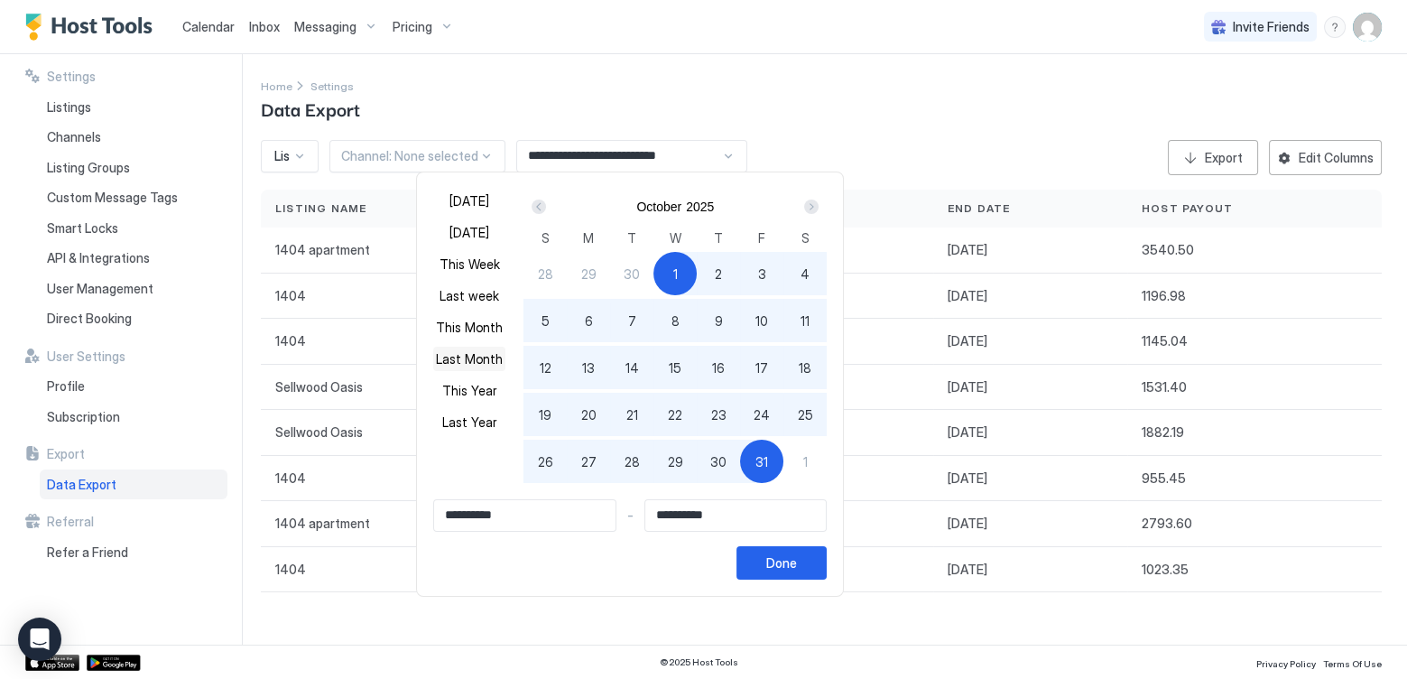
click at [457, 351] on button "Last Month" at bounding box center [469, 359] width 72 height 24
type input "**********"
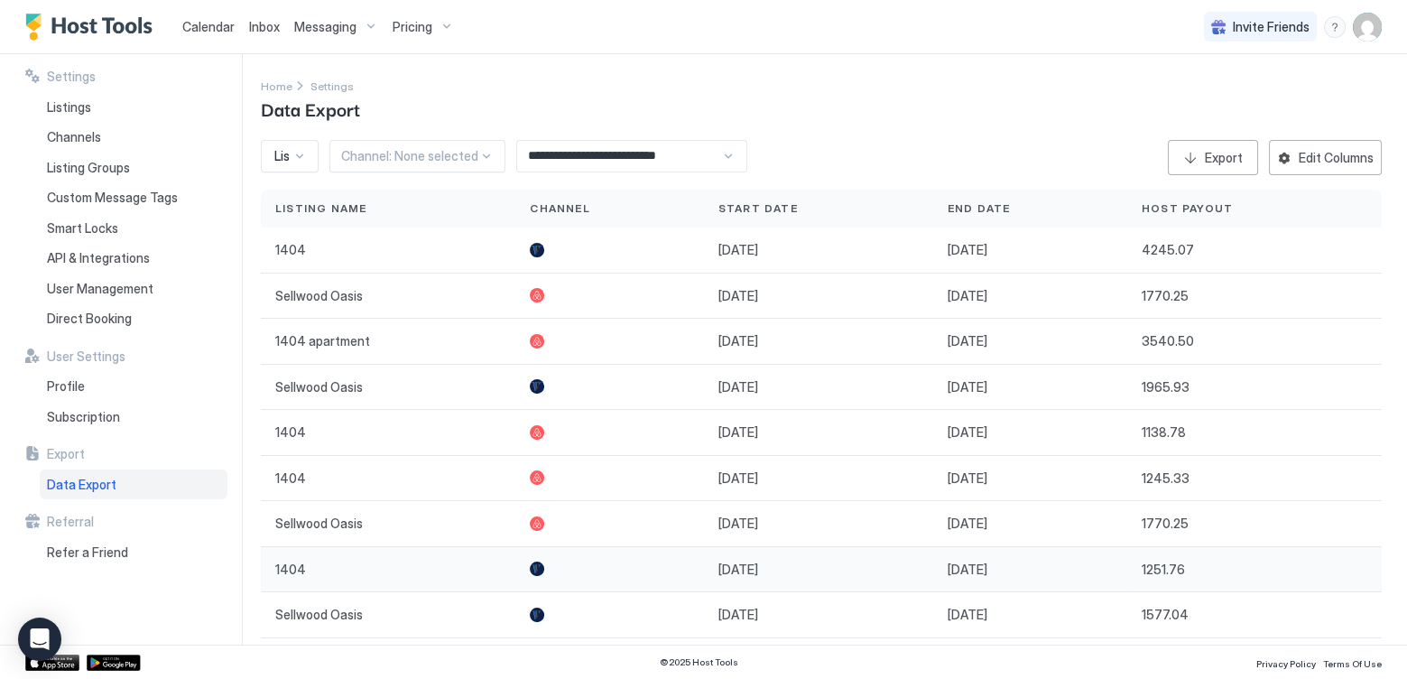
scroll to position [10, 0]
